Goal: Transaction & Acquisition: Book appointment/travel/reservation

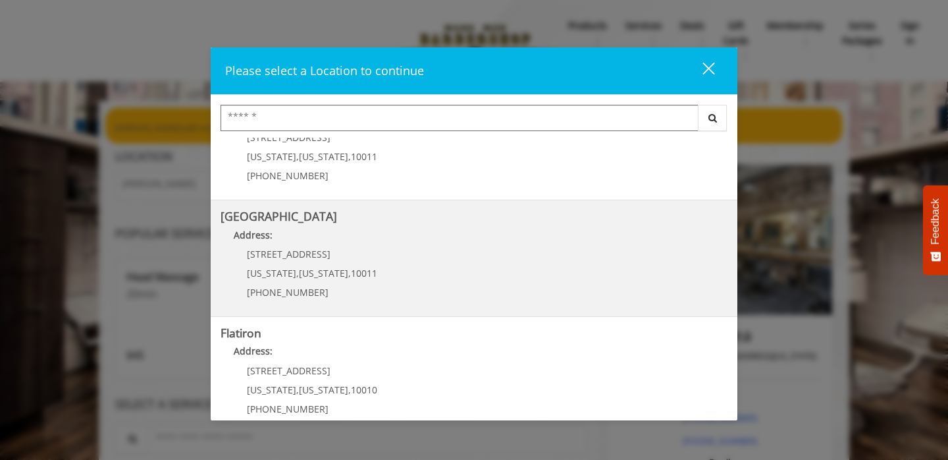
scroll to position [179, 0]
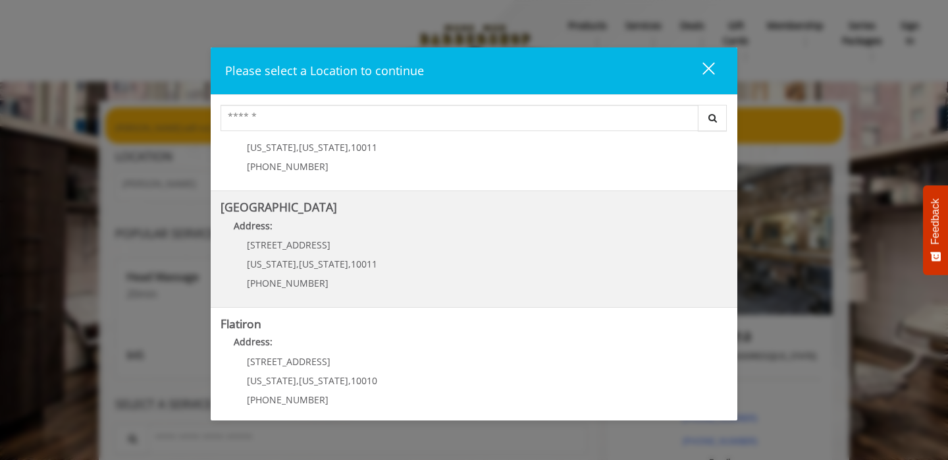
click at [315, 256] on div "[STREET_ADDRESS][US_STATE][US_STATE] (646) 850-0041" at bounding box center [302, 268] width 163 height 57
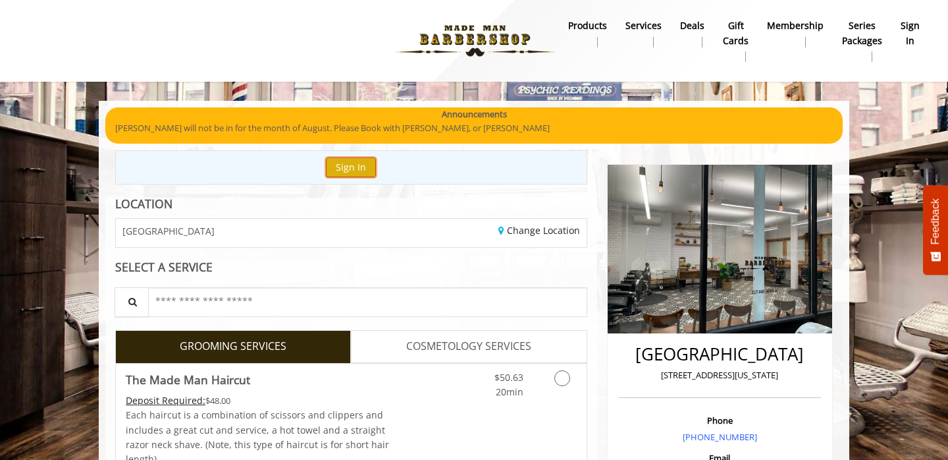
click at [371, 169] on button "Sign In" at bounding box center [351, 166] width 50 height 19
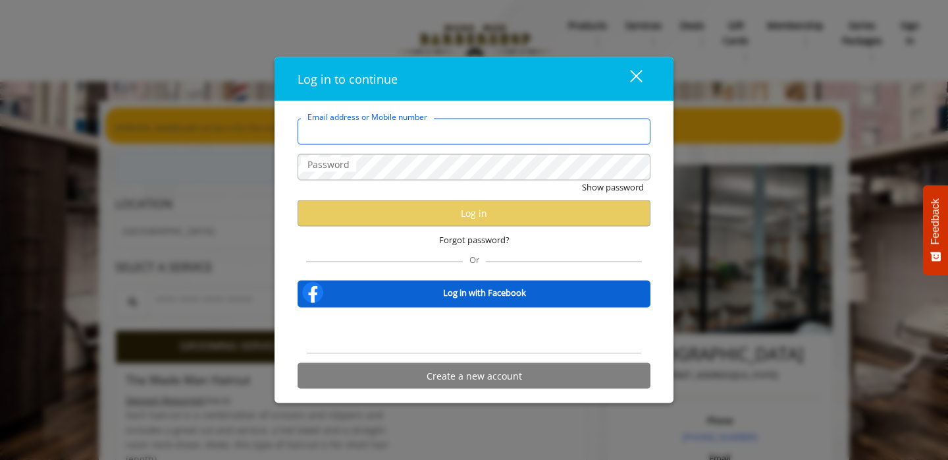
type input "**********"
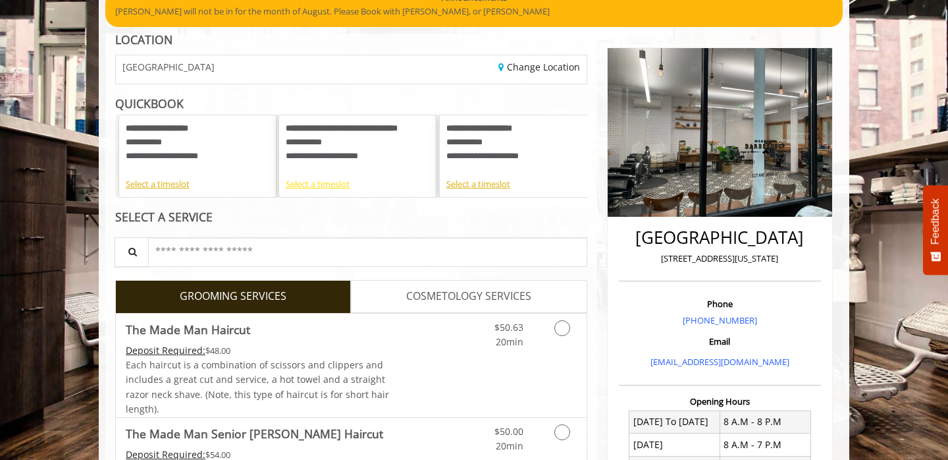
scroll to position [119, 0]
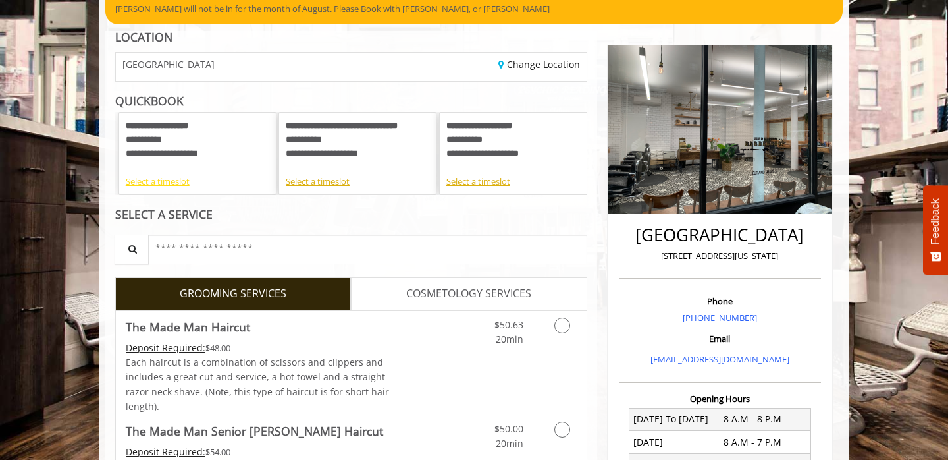
click at [177, 181] on div "Select a timeslot" at bounding box center [198, 181] width 144 height 14
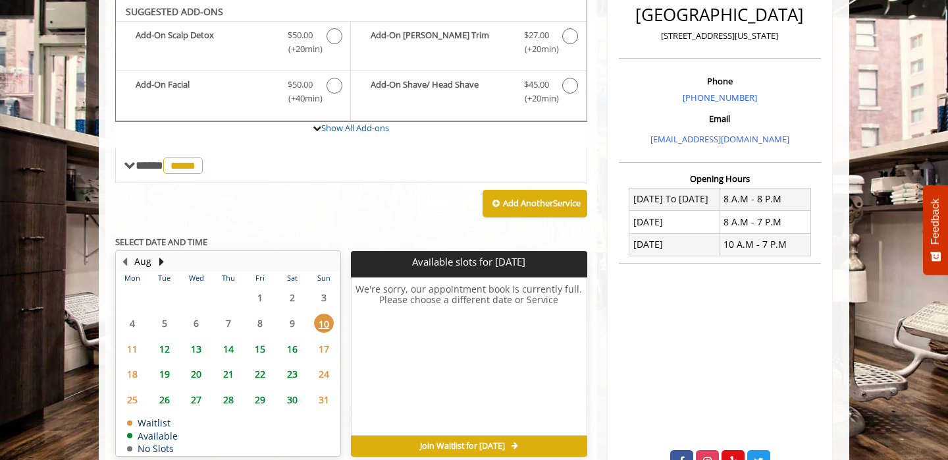
click at [201, 349] on span "13" at bounding box center [196, 348] width 20 height 19
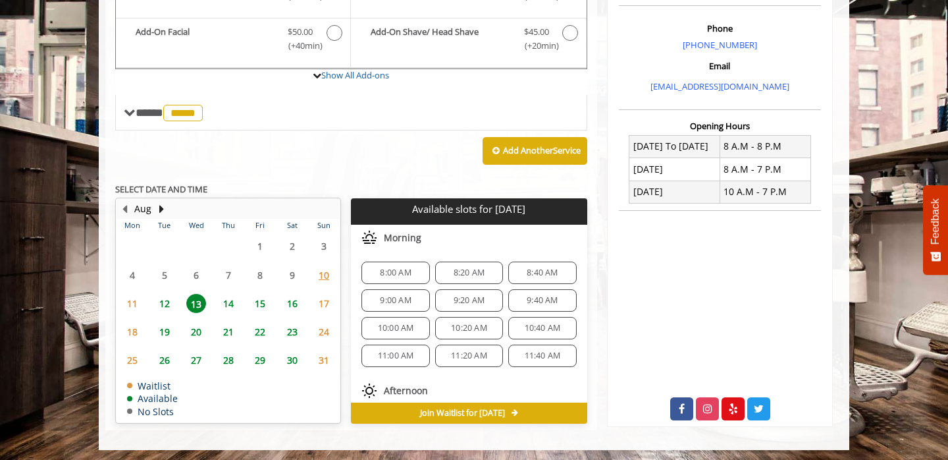
scroll to position [394, 0]
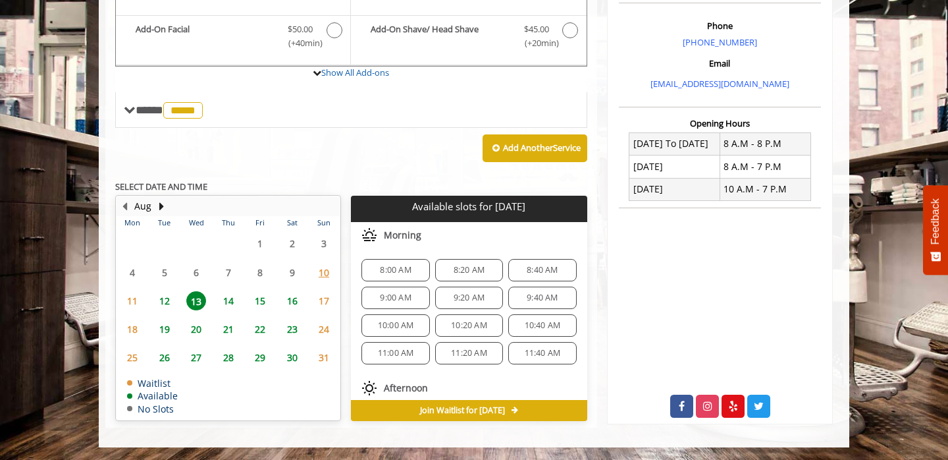
click at [225, 301] on span "14" at bounding box center [229, 300] width 20 height 19
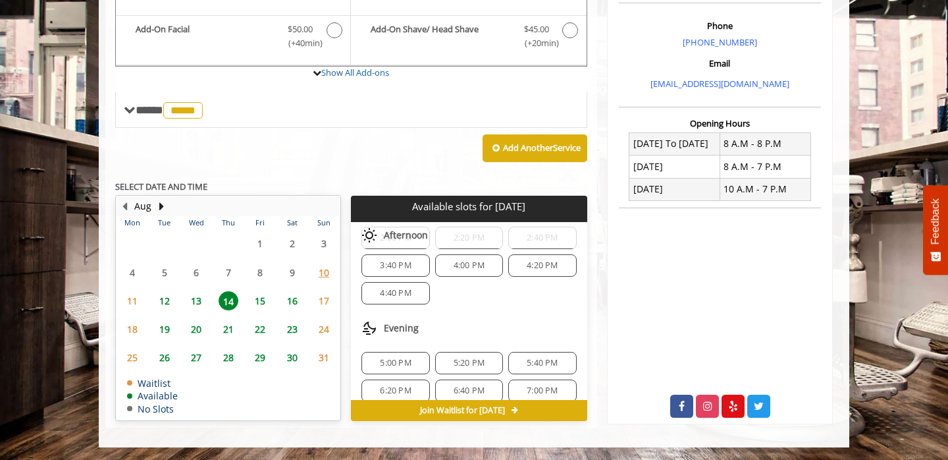
scroll to position [281, 0]
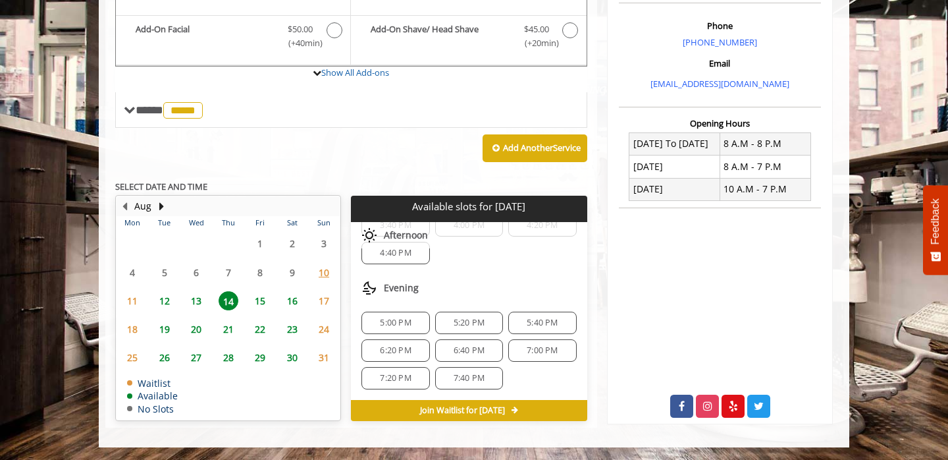
click at [508, 323] on div "5:40 PM" at bounding box center [542, 322] width 68 height 22
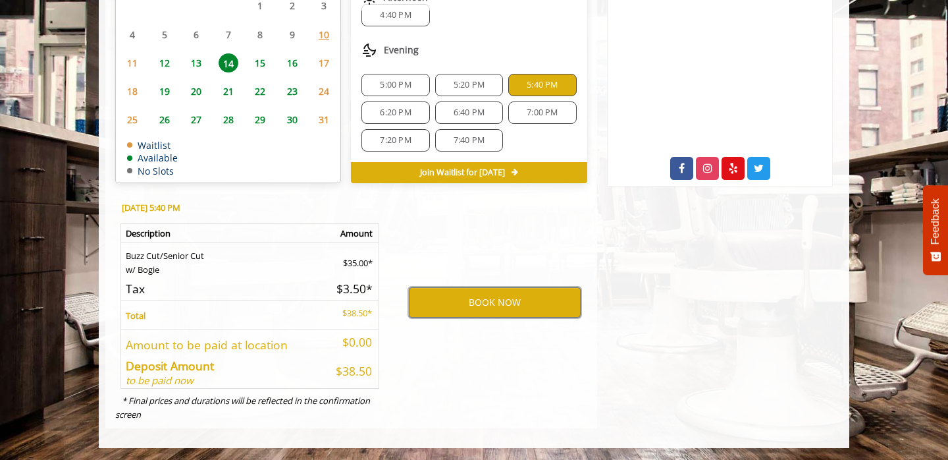
click at [462, 173] on span "Join Waitlist for Thu, Aug 14 2025" at bounding box center [462, 172] width 85 height 11
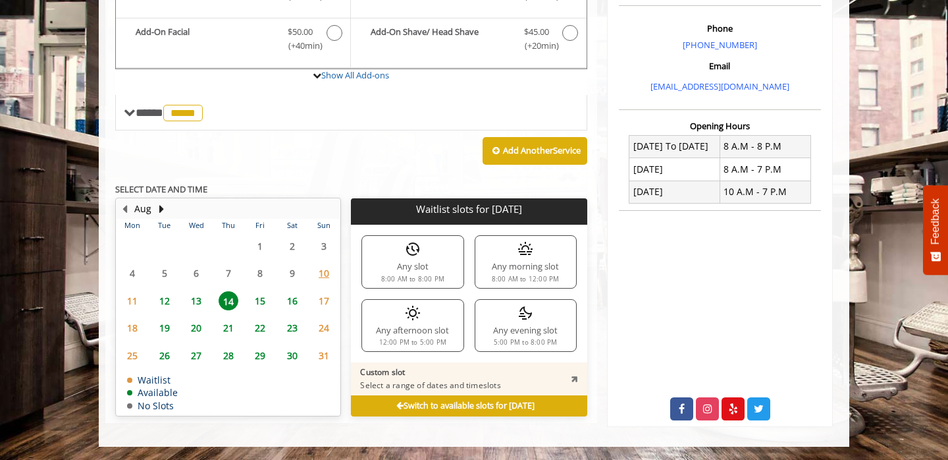
scroll to position [392, 0]
click at [371, 410] on div "Switch to available slots for Thu, Aug 14 2025" at bounding box center [469, 405] width 236 height 21
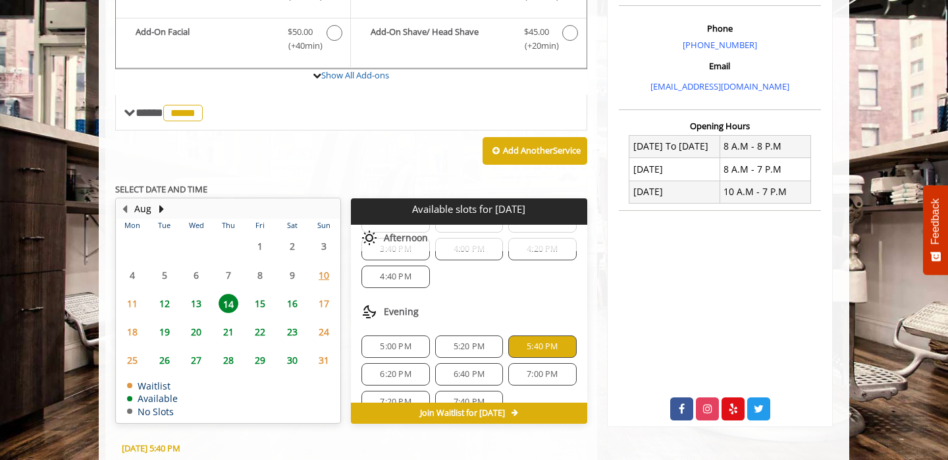
scroll to position [262, 0]
click at [519, 342] on span "5:40 PM" at bounding box center [542, 343] width 56 height 11
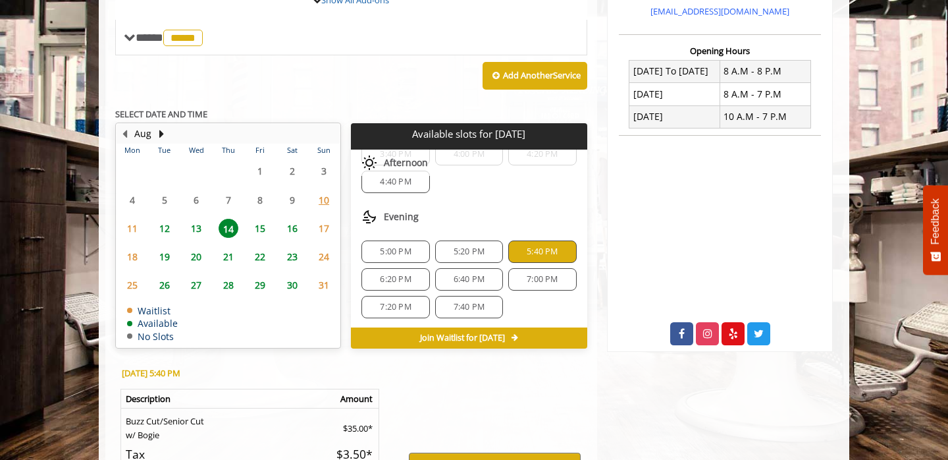
scroll to position [281, 0]
click at [446, 254] on span "5:20 PM" at bounding box center [469, 250] width 56 height 11
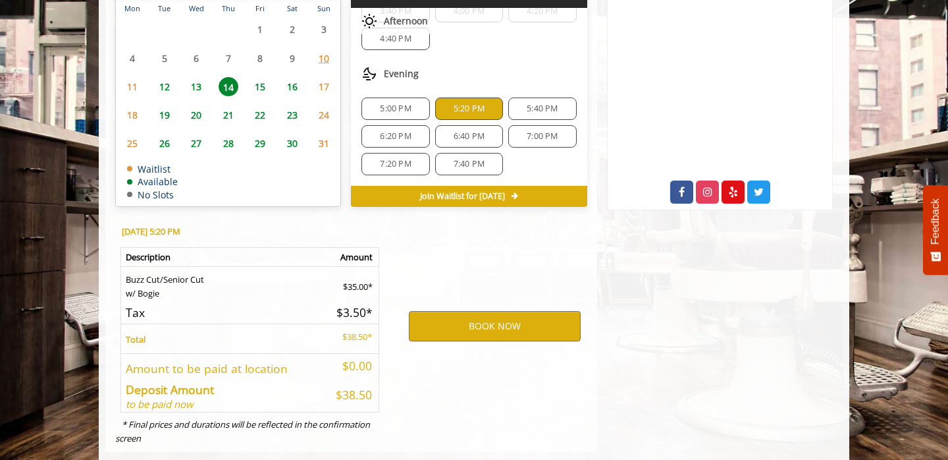
scroll to position [632, 0]
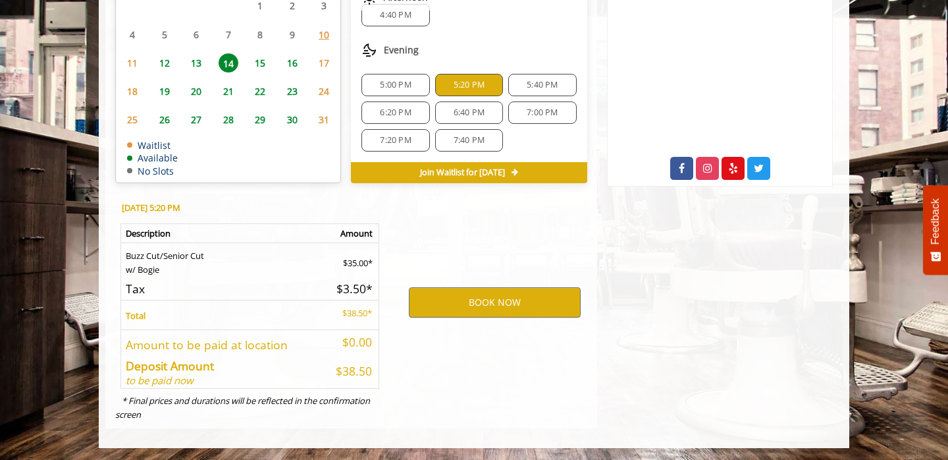
click at [523, 92] on div "5:40 PM" at bounding box center [542, 85] width 68 height 22
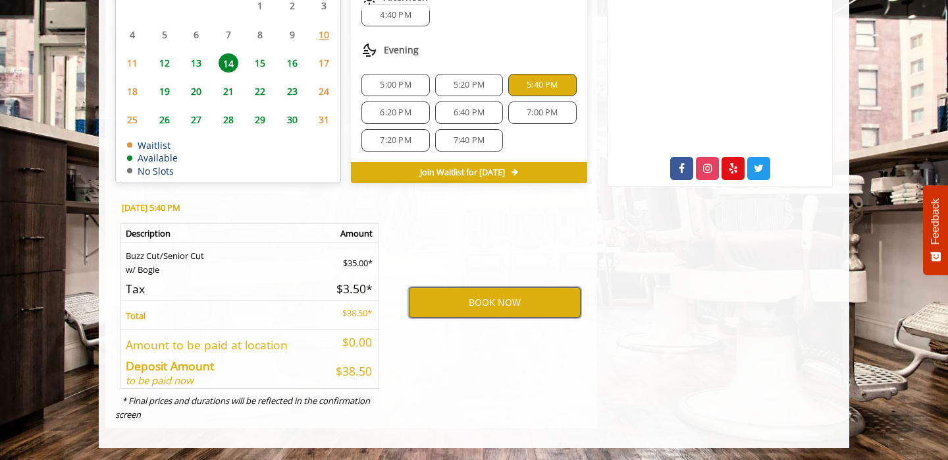
click at [510, 302] on button "BOOK NOW" at bounding box center [495, 302] width 172 height 30
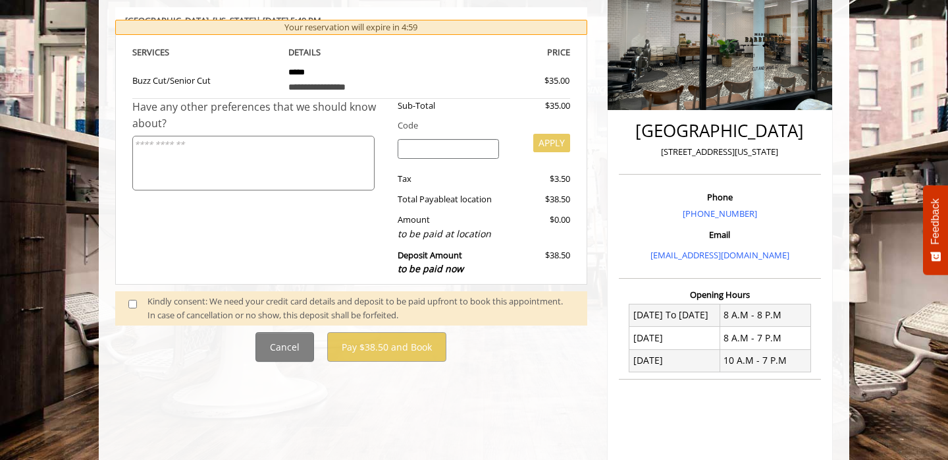
scroll to position [234, 0]
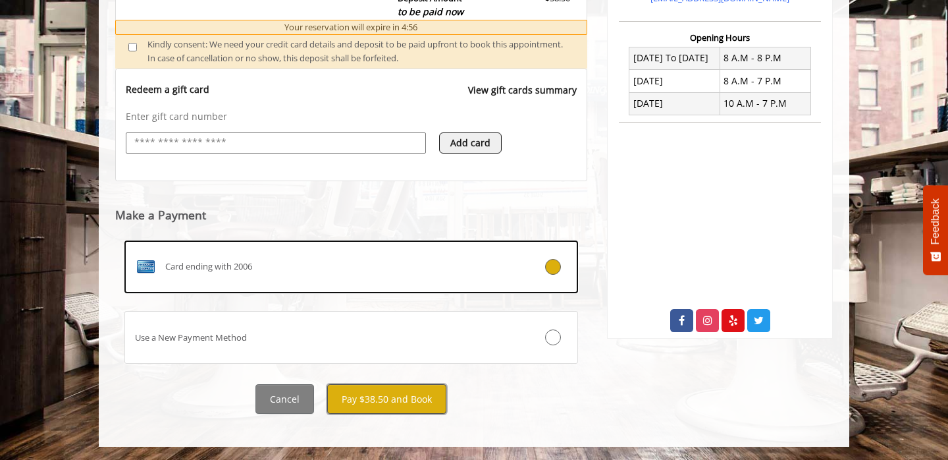
click at [397, 392] on button "Pay $38.50 and Book" at bounding box center [386, 399] width 119 height 30
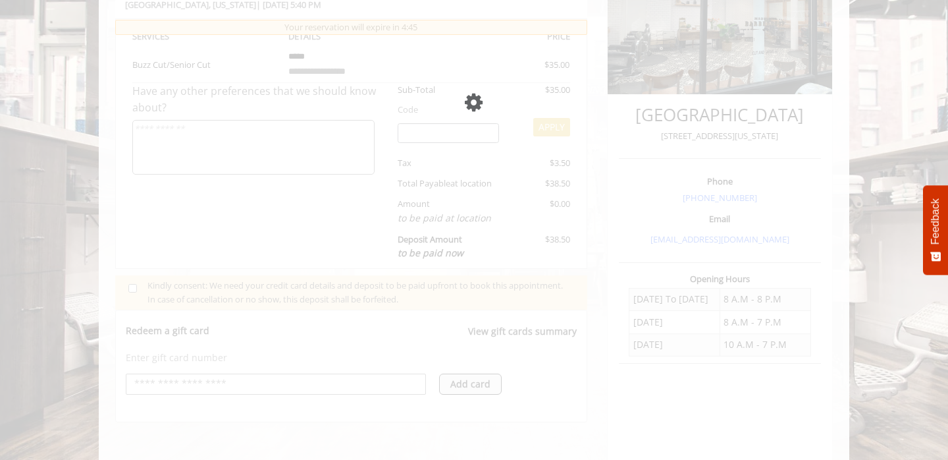
scroll to position [244, 0]
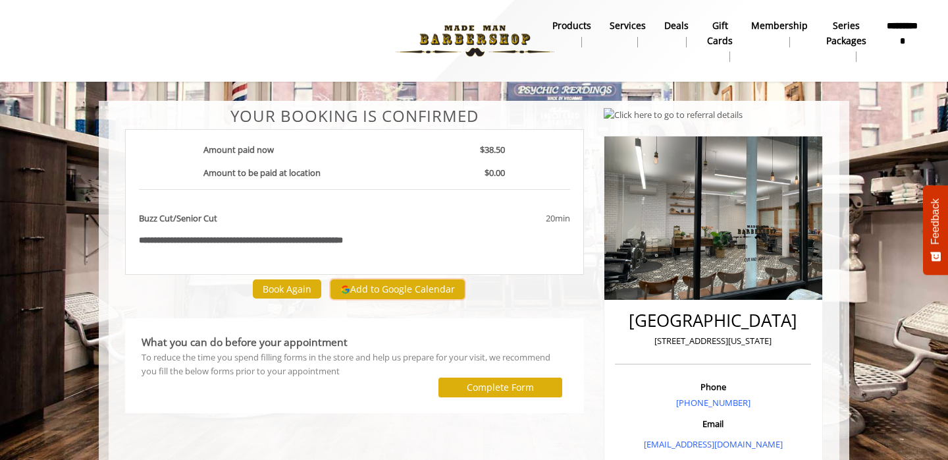
click at [385, 288] on button "Add to Google Calendar" at bounding box center [398, 289] width 134 height 20
